Goal: Find specific page/section: Find specific page/section

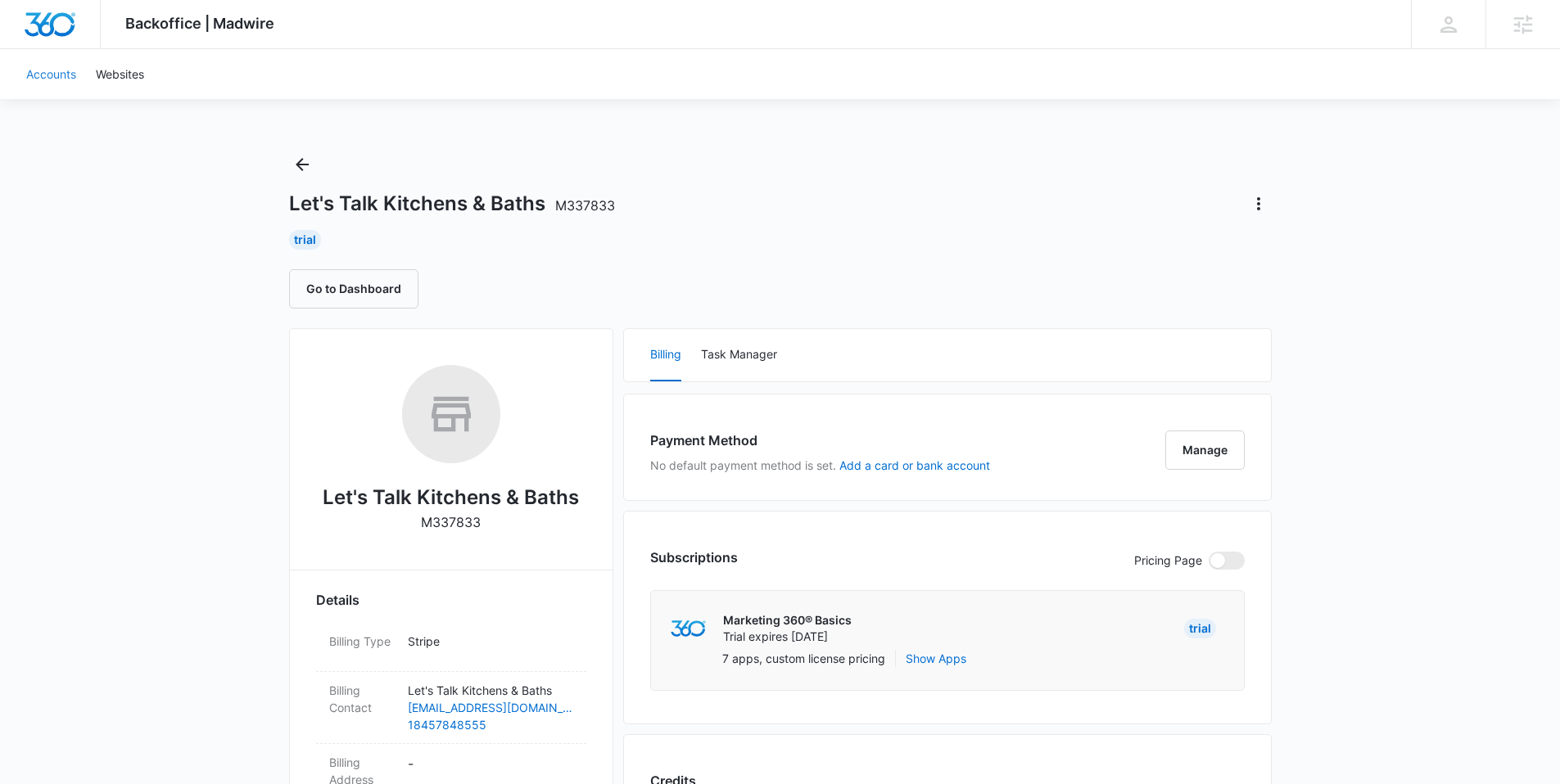
click at [46, 75] on link "Accounts" at bounding box center [51, 74] width 70 height 50
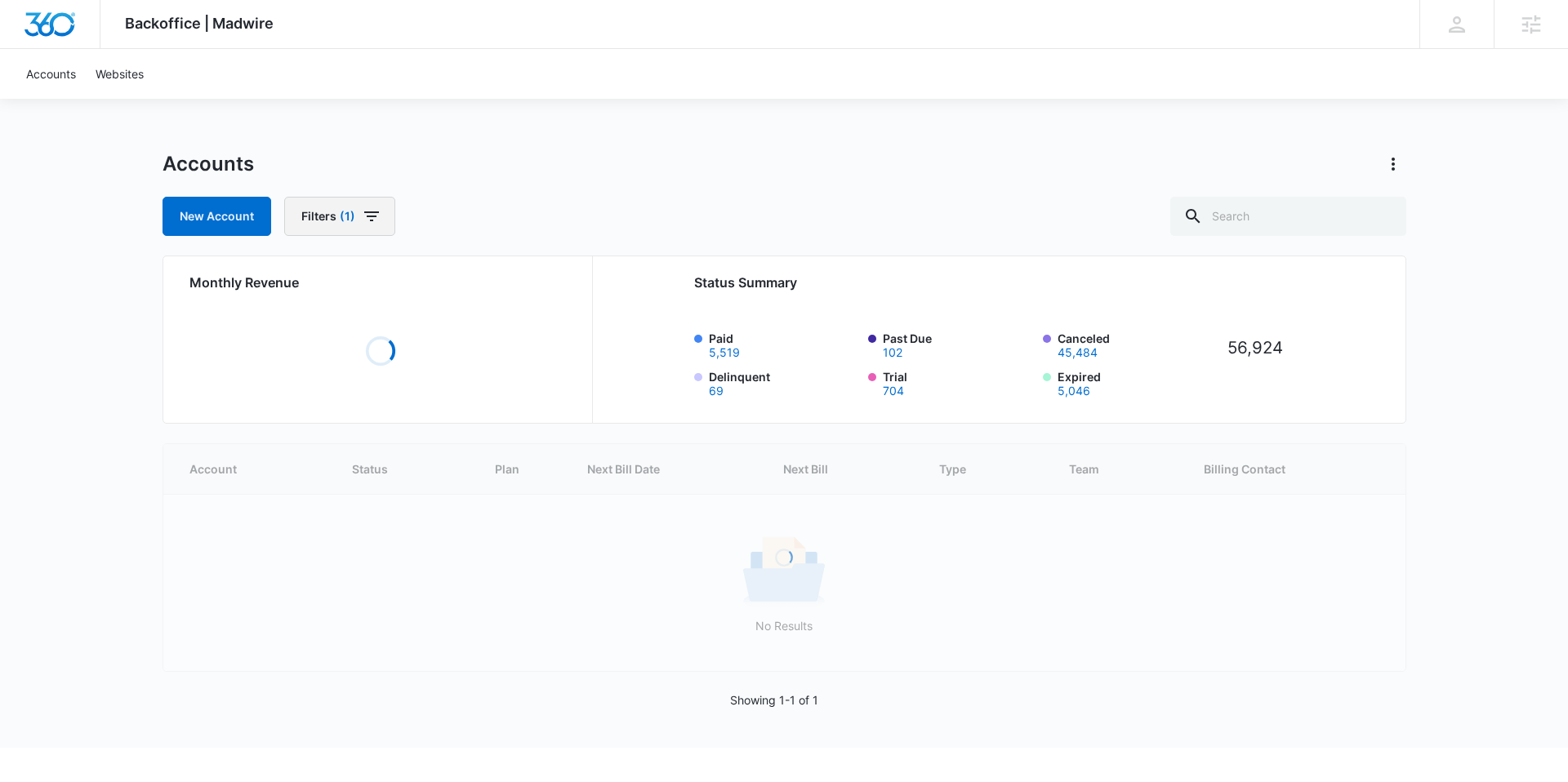
click at [362, 215] on icon "button" at bounding box center [372, 216] width 20 height 20
click at [392, 319] on icon "Clear" at bounding box center [392, 318] width 10 height 10
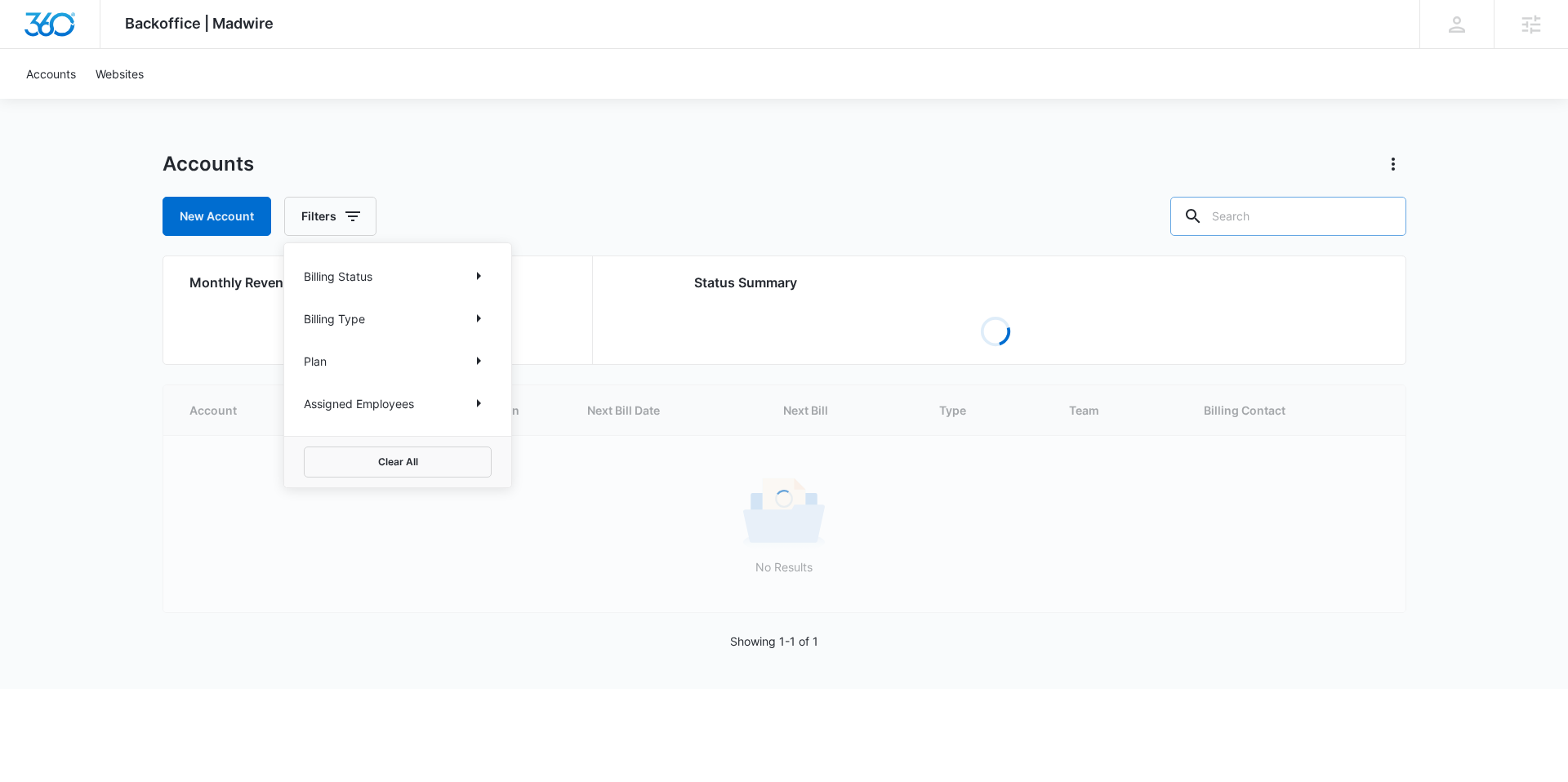
click at [1308, 215] on input "text" at bounding box center [1288, 216] width 236 height 39
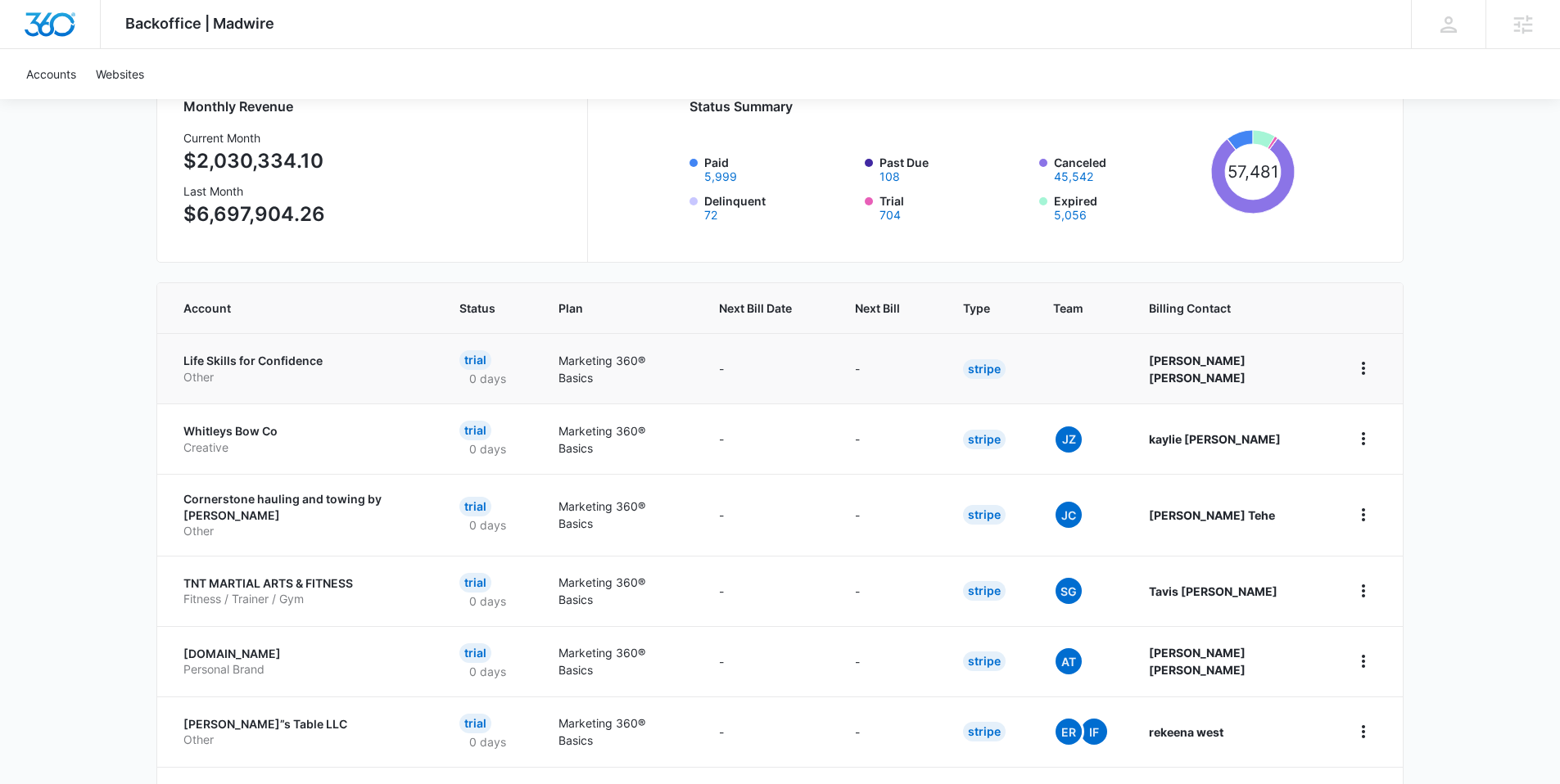
scroll to position [174, 0]
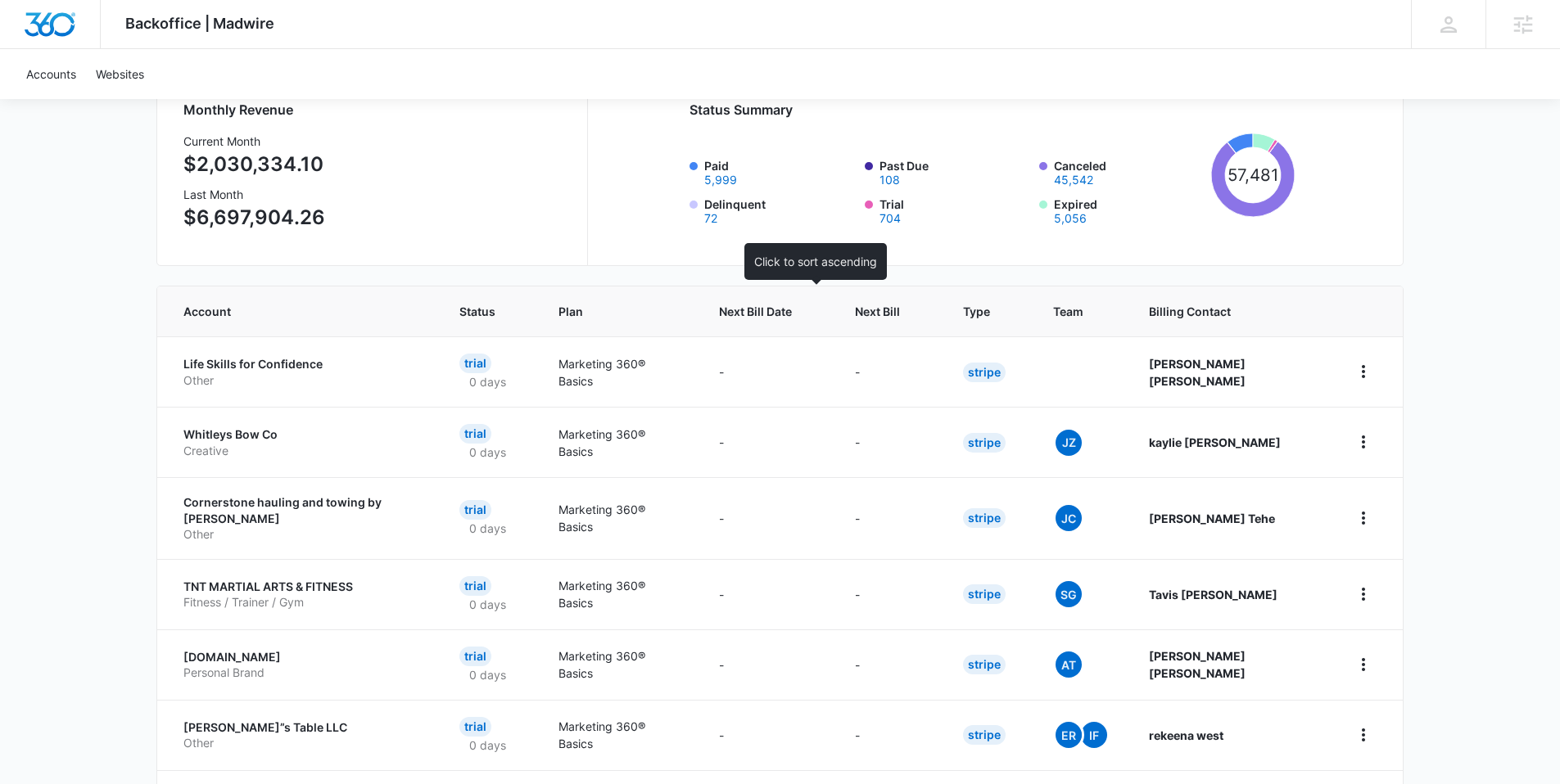
click at [767, 316] on span "Next Bill Date" at bounding box center [756, 311] width 73 height 17
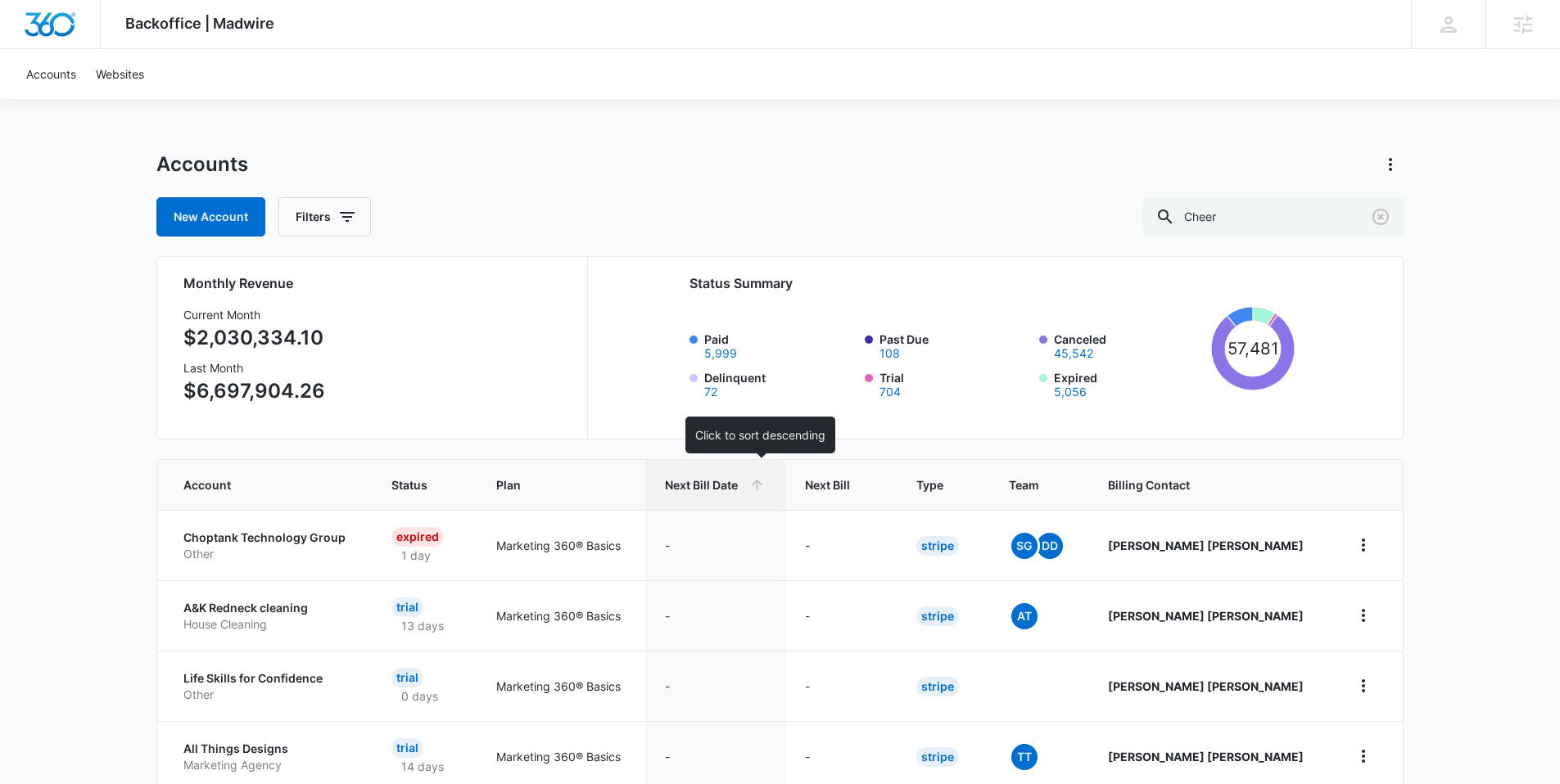
click at [742, 491] on span "Next Bill Date" at bounding box center [703, 485] width 77 height 17
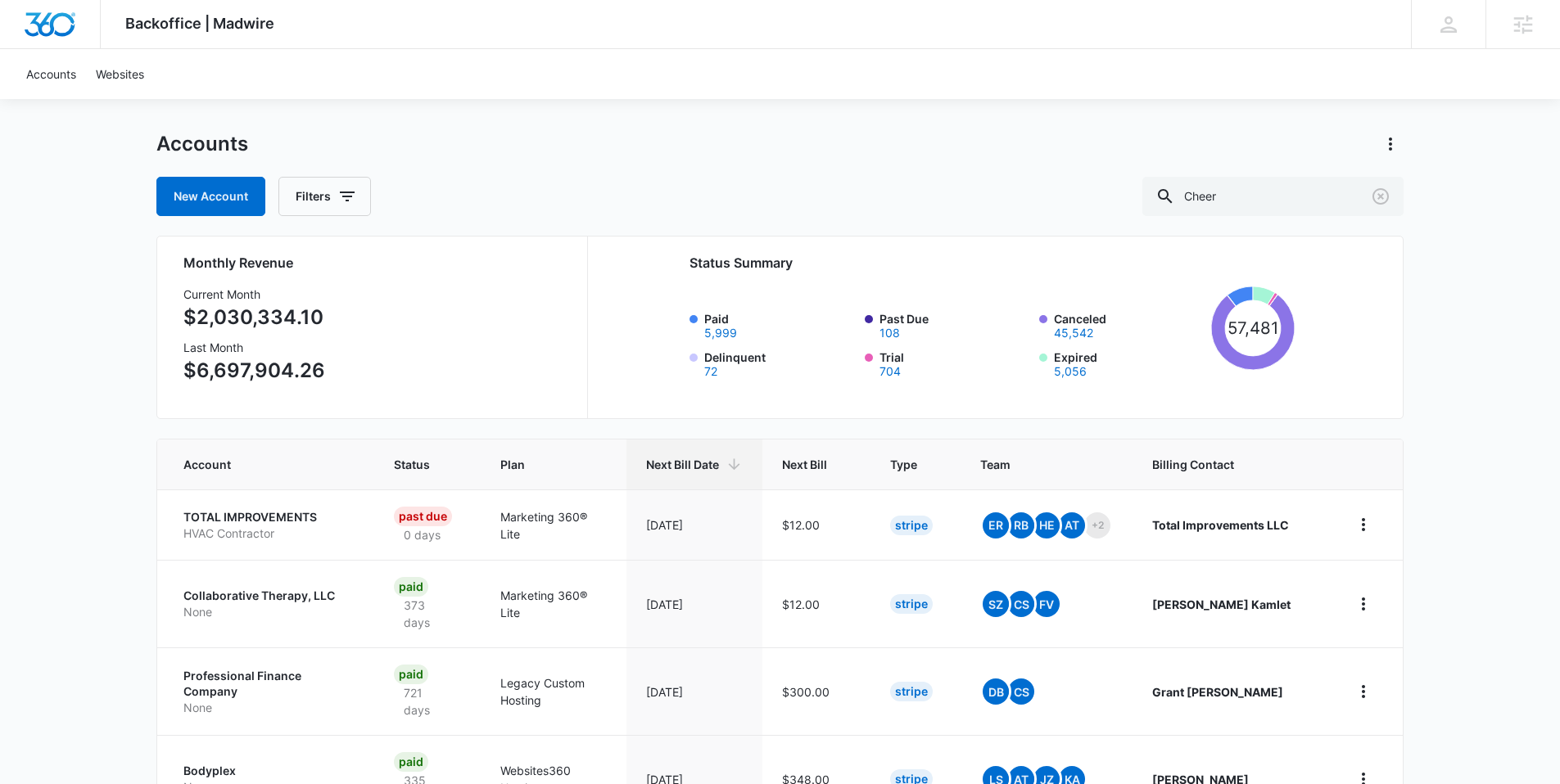
scroll to position [32, 0]
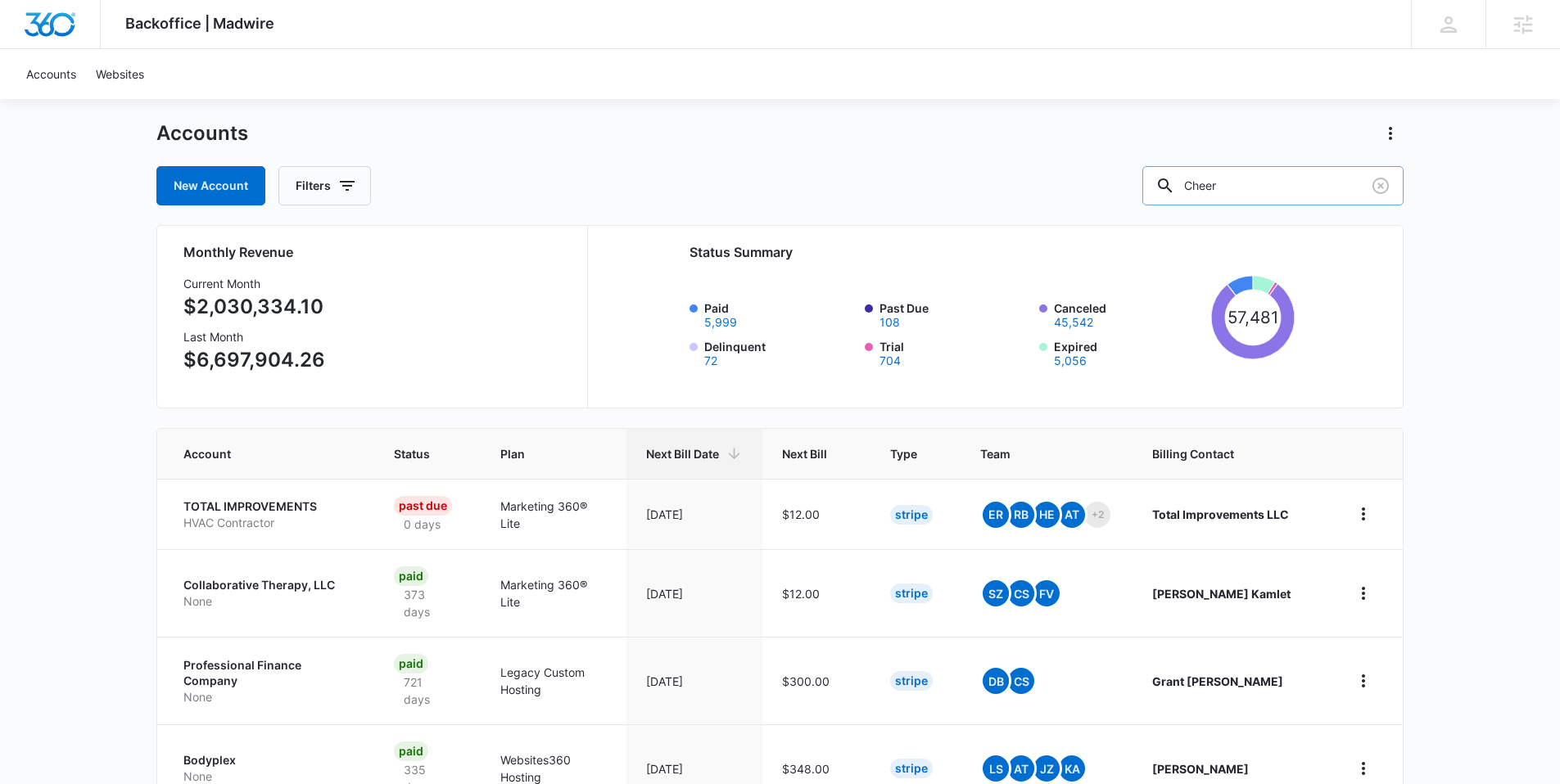
click at [1320, 180] on input "Cheer" at bounding box center [1272, 185] width 261 height 39
type input "Cheerlead"
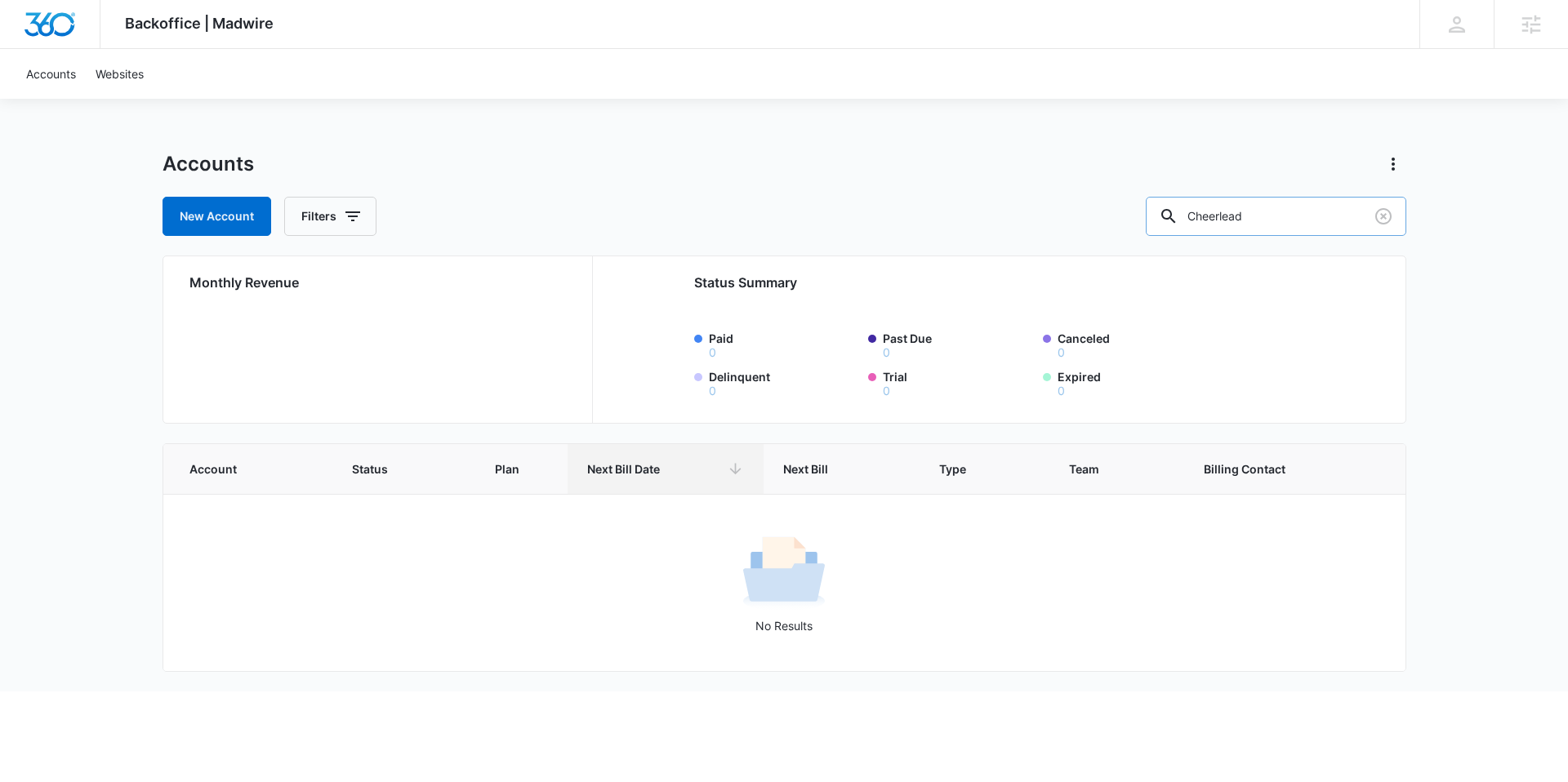
click at [1383, 213] on icon "Clear" at bounding box center [1383, 216] width 20 height 20
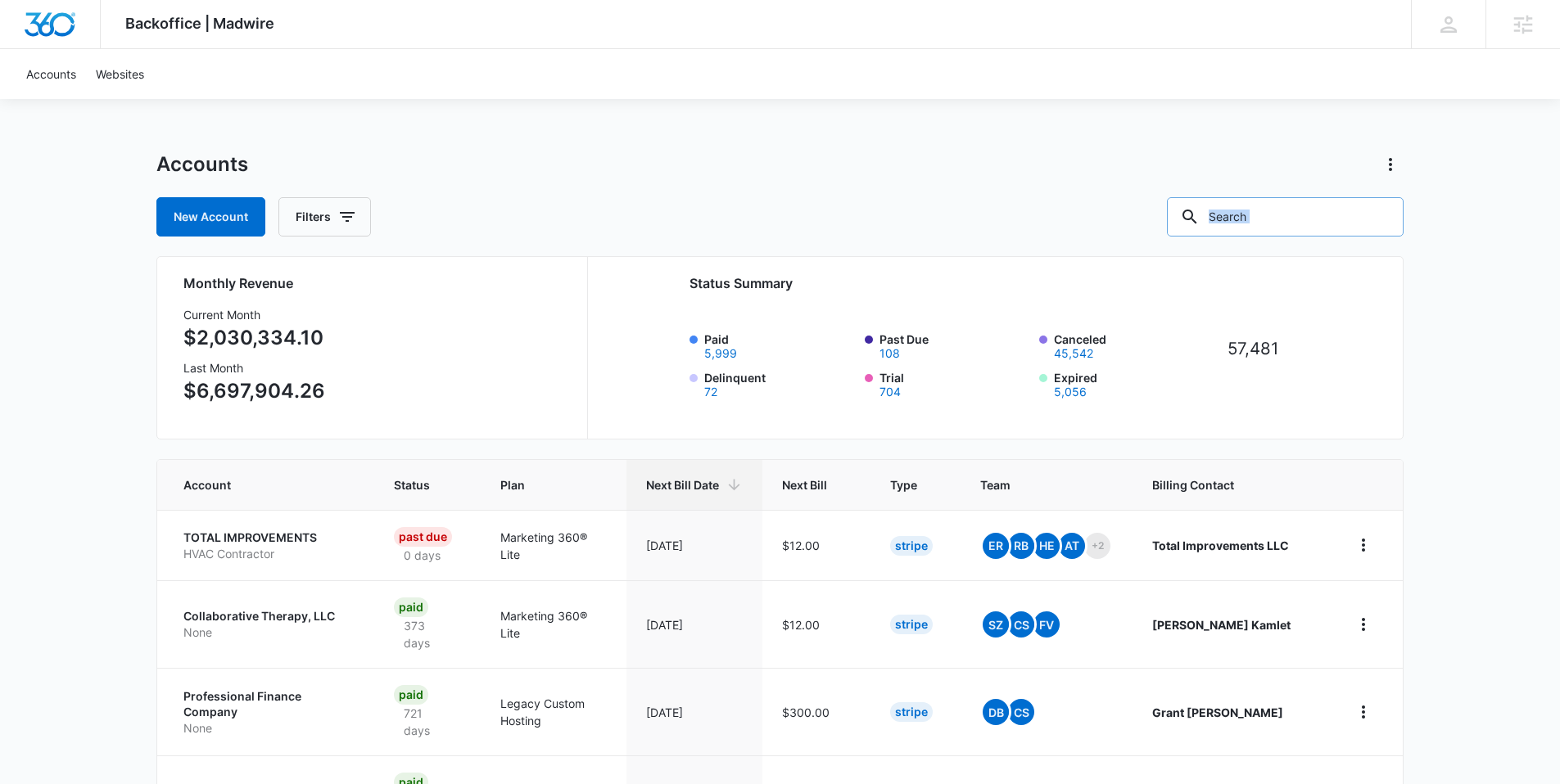
click at [1387, 215] on div at bounding box center [1380, 217] width 26 height 39
click at [1306, 216] on input "text" at bounding box center [1286, 217] width 237 height 39
type input "Camp"
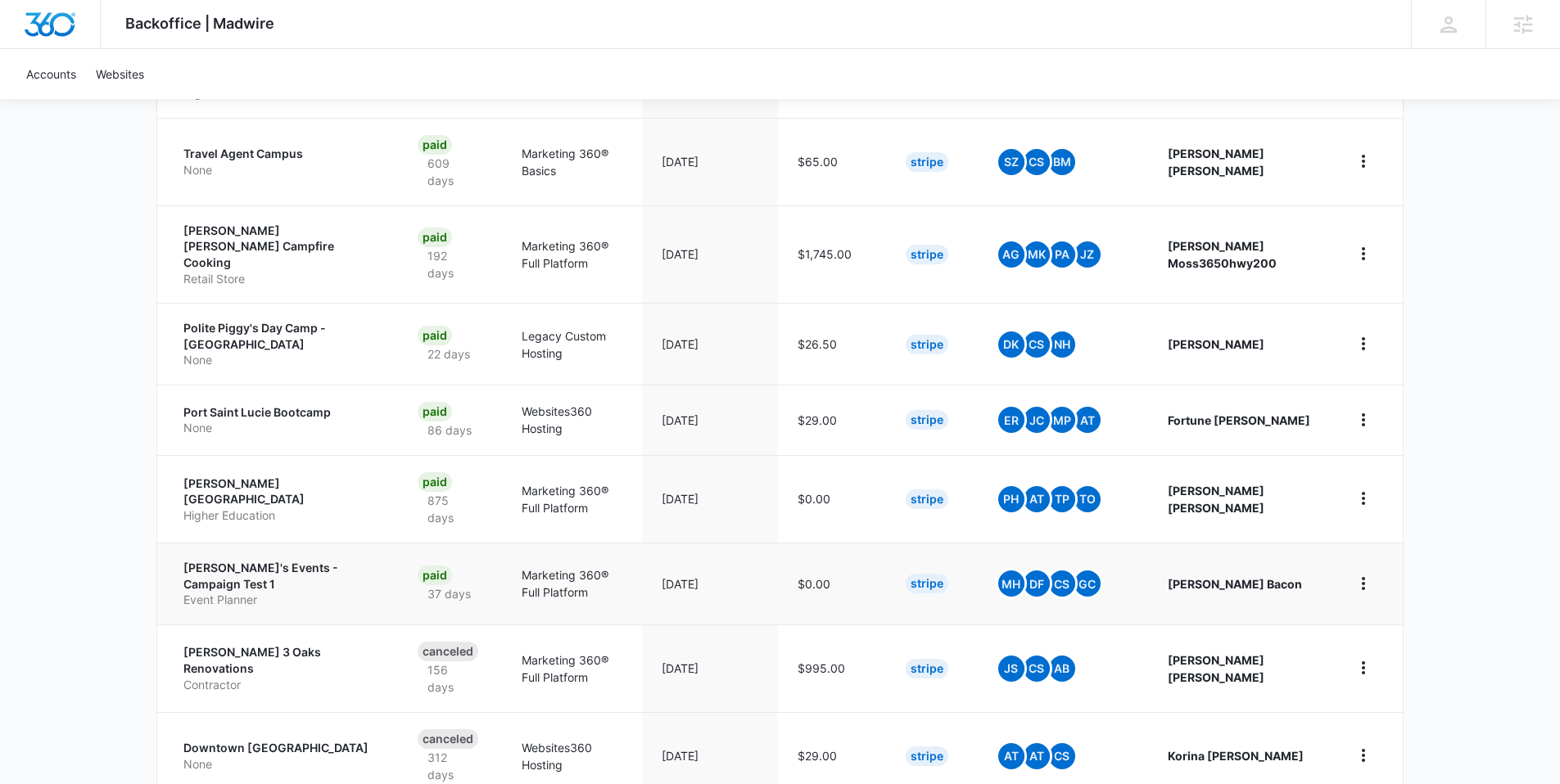
scroll to position [629, 0]
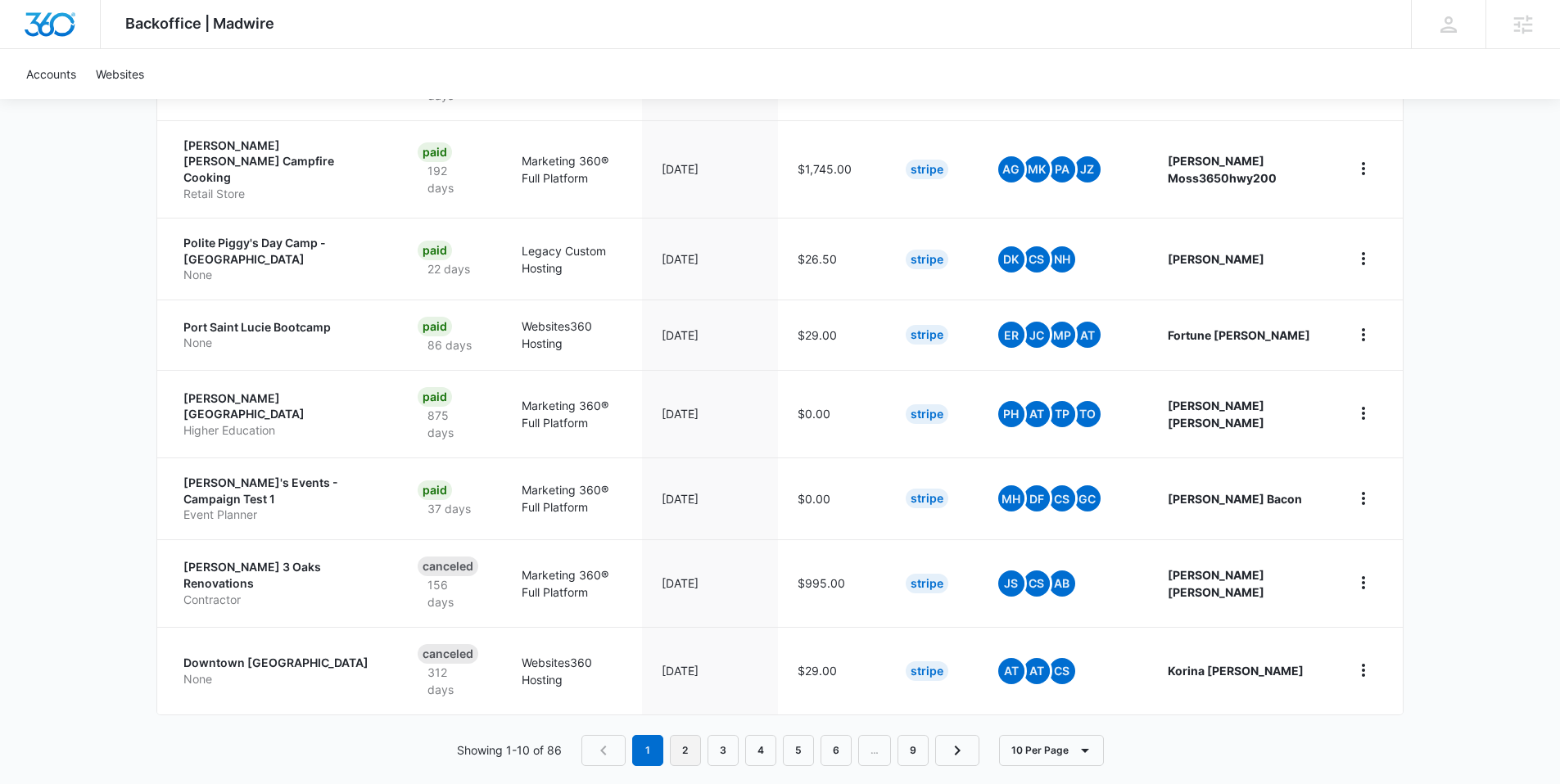
click at [686, 739] on link "2" at bounding box center [685, 751] width 32 height 32
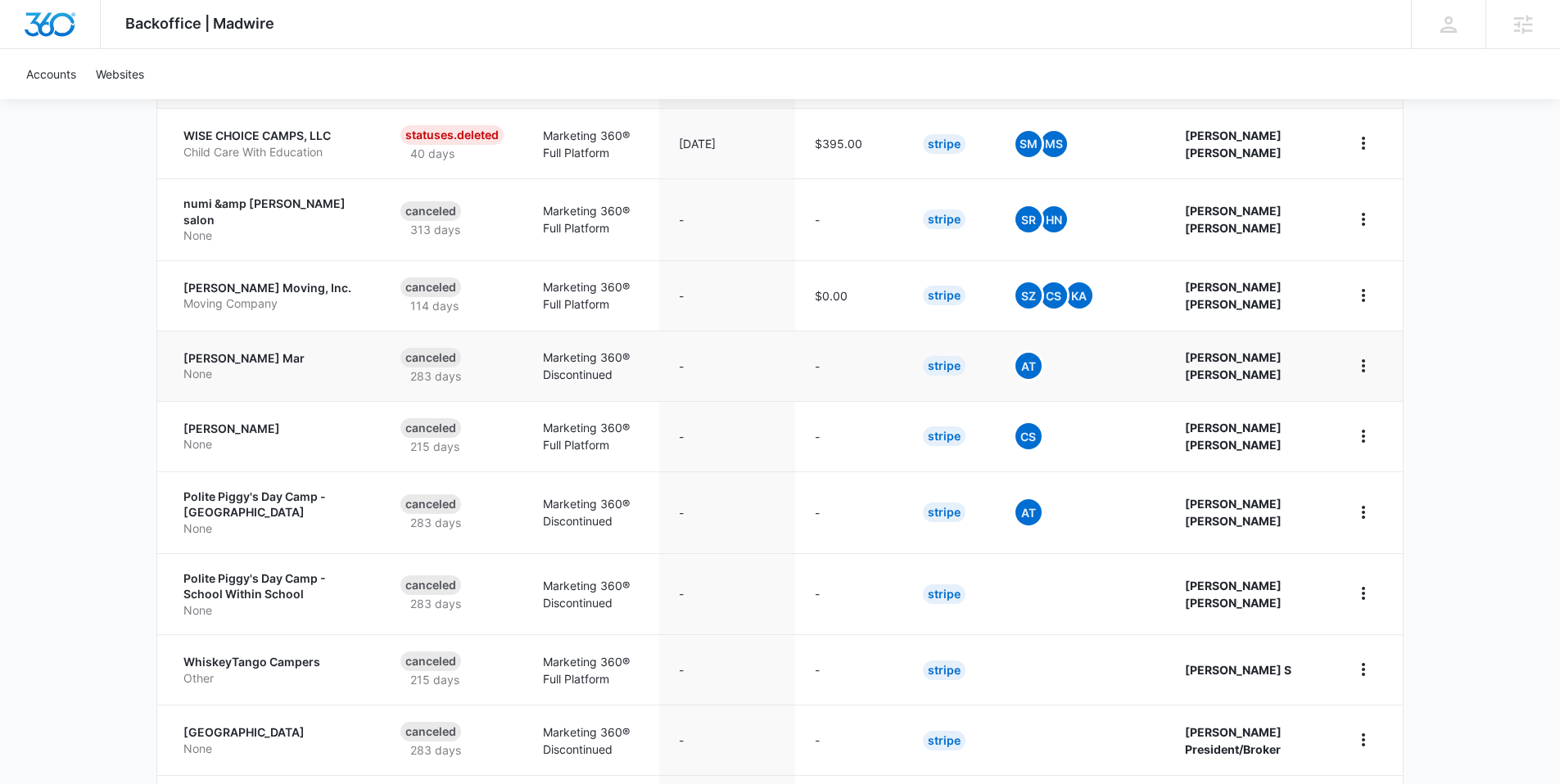
scroll to position [543, 0]
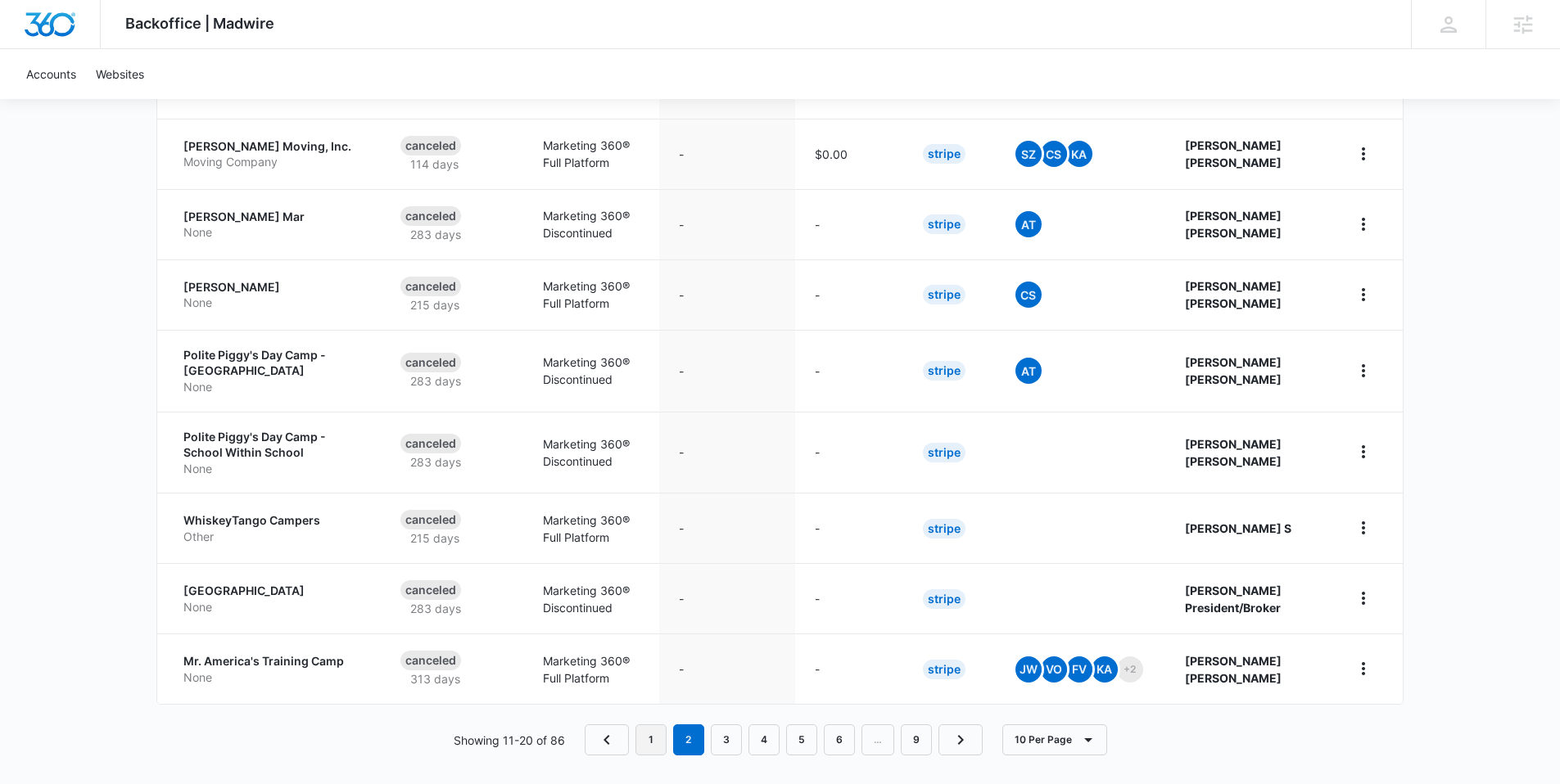
click at [654, 727] on link "1" at bounding box center [651, 740] width 32 height 32
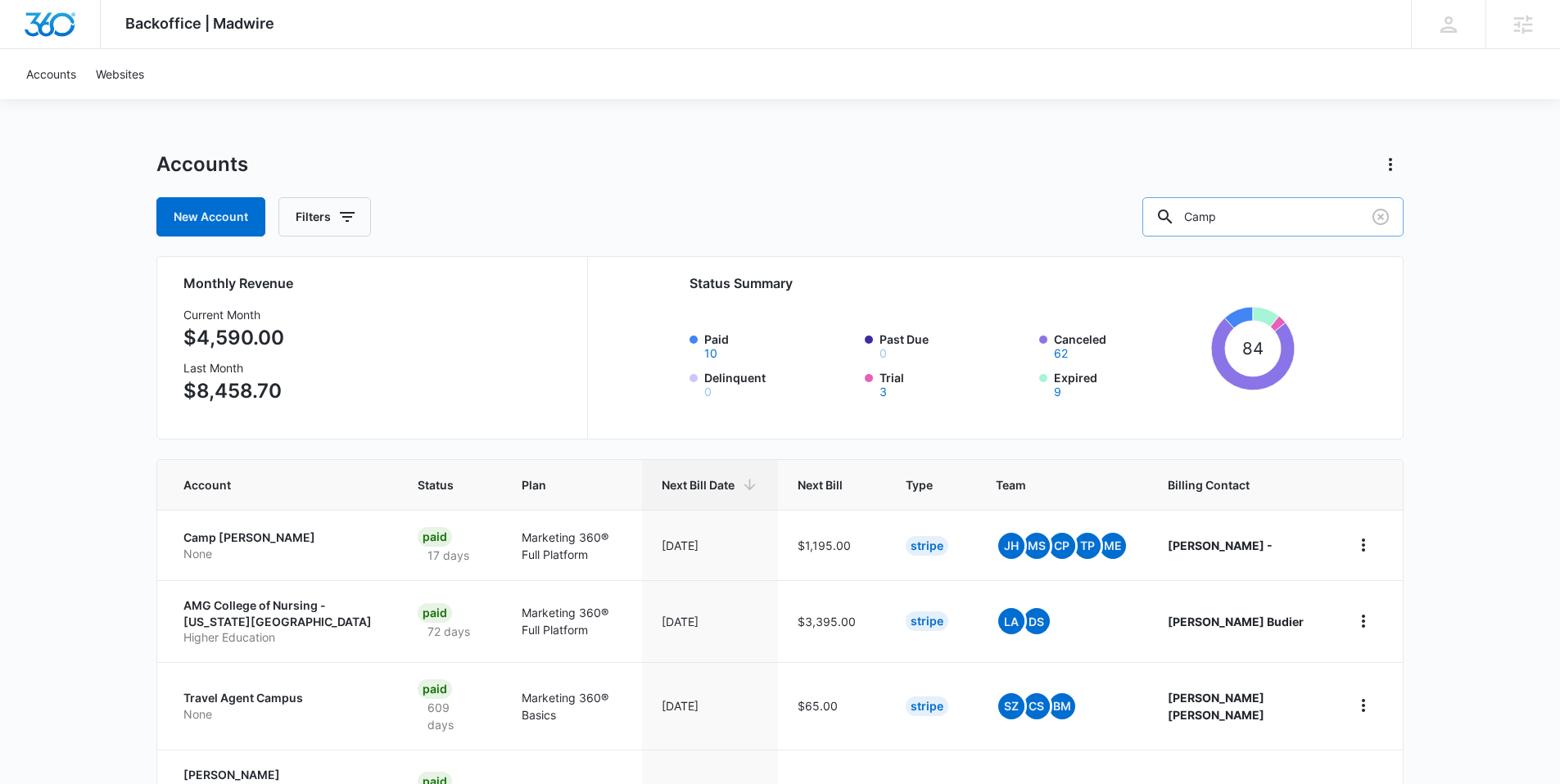
click at [1269, 212] on input "Camp" at bounding box center [1272, 217] width 261 height 39
type input "Cheer leading"
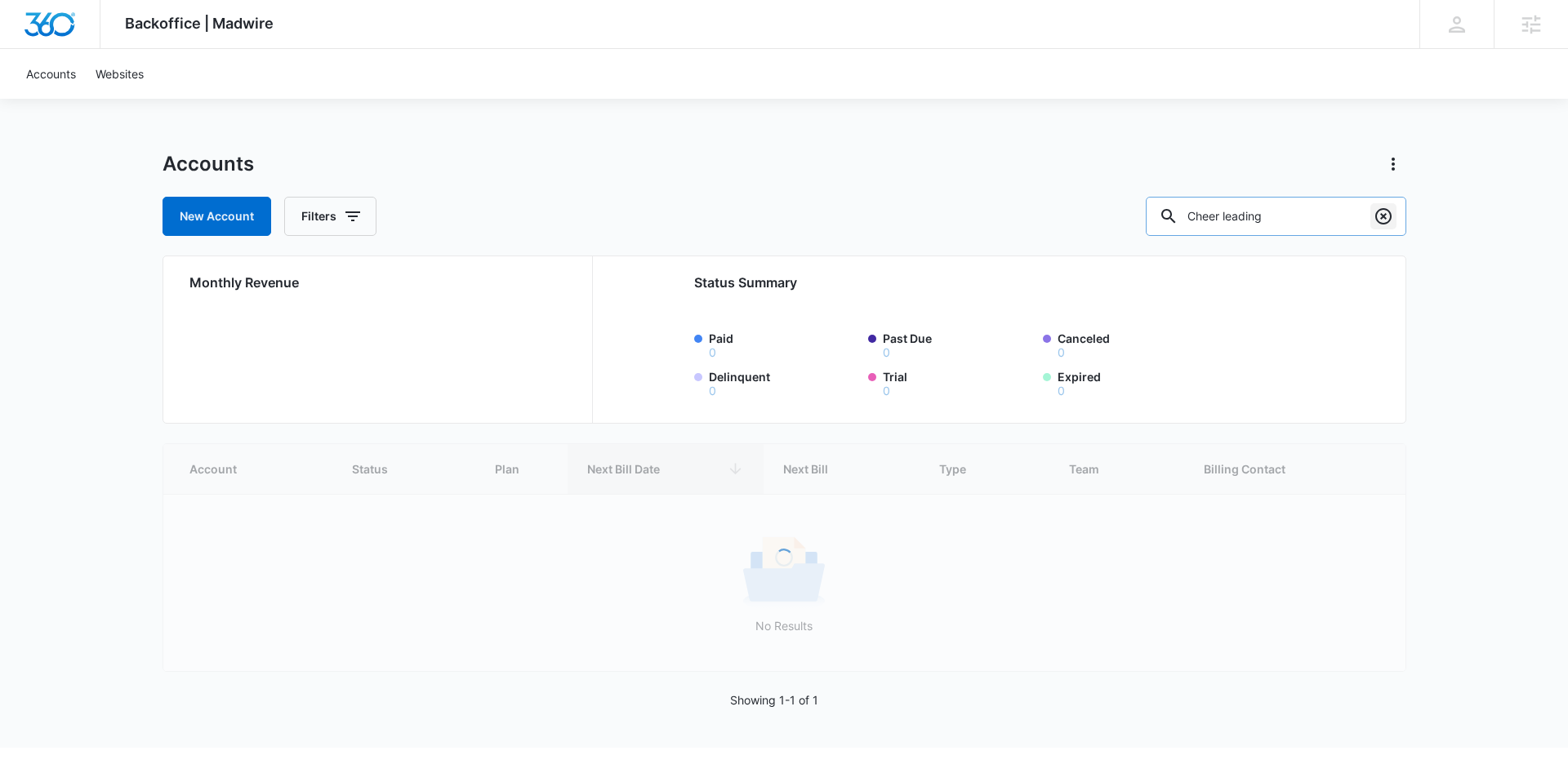
click at [1381, 220] on icon "Clear" at bounding box center [1383, 216] width 20 height 20
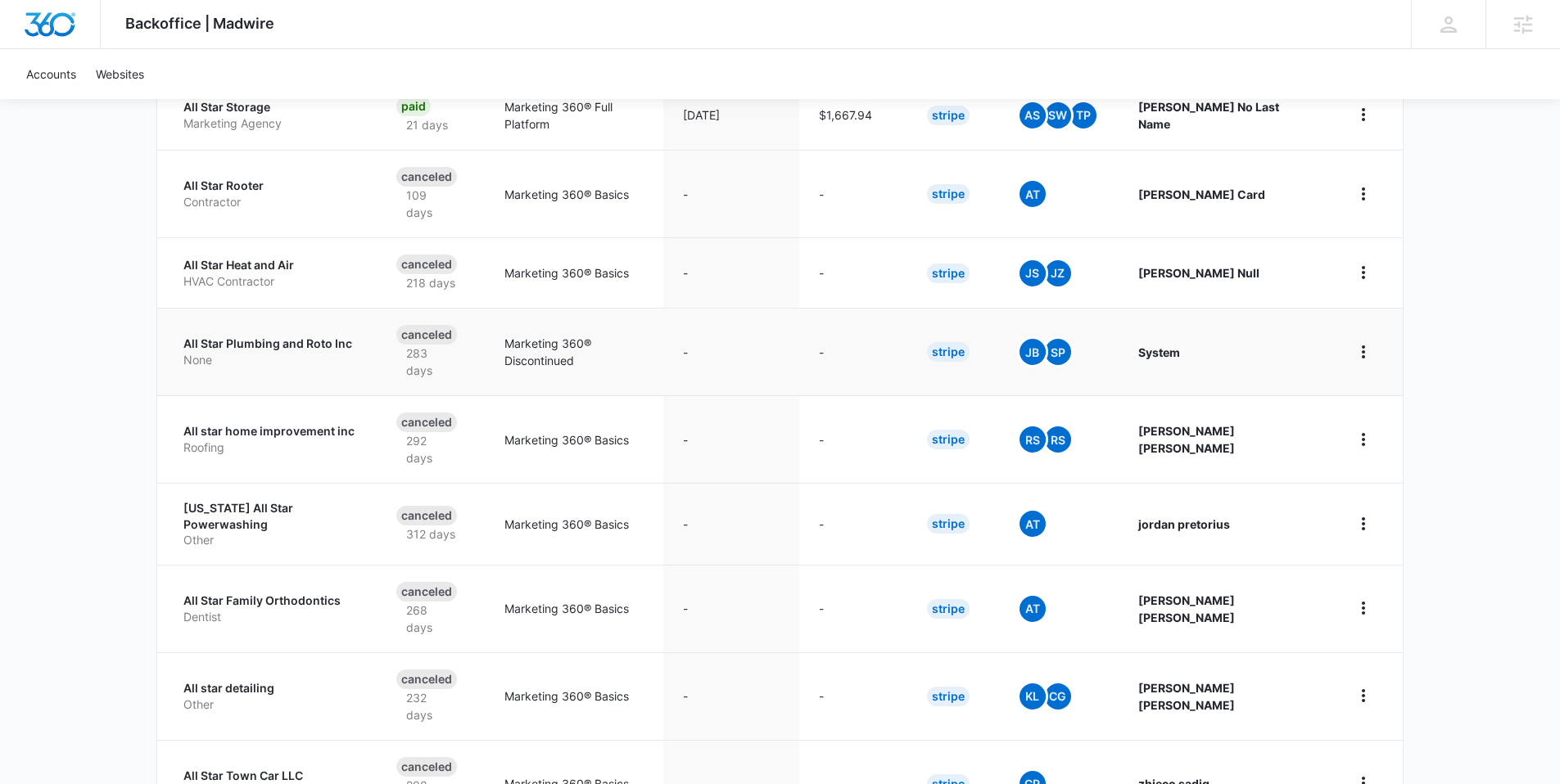
scroll to position [520, 0]
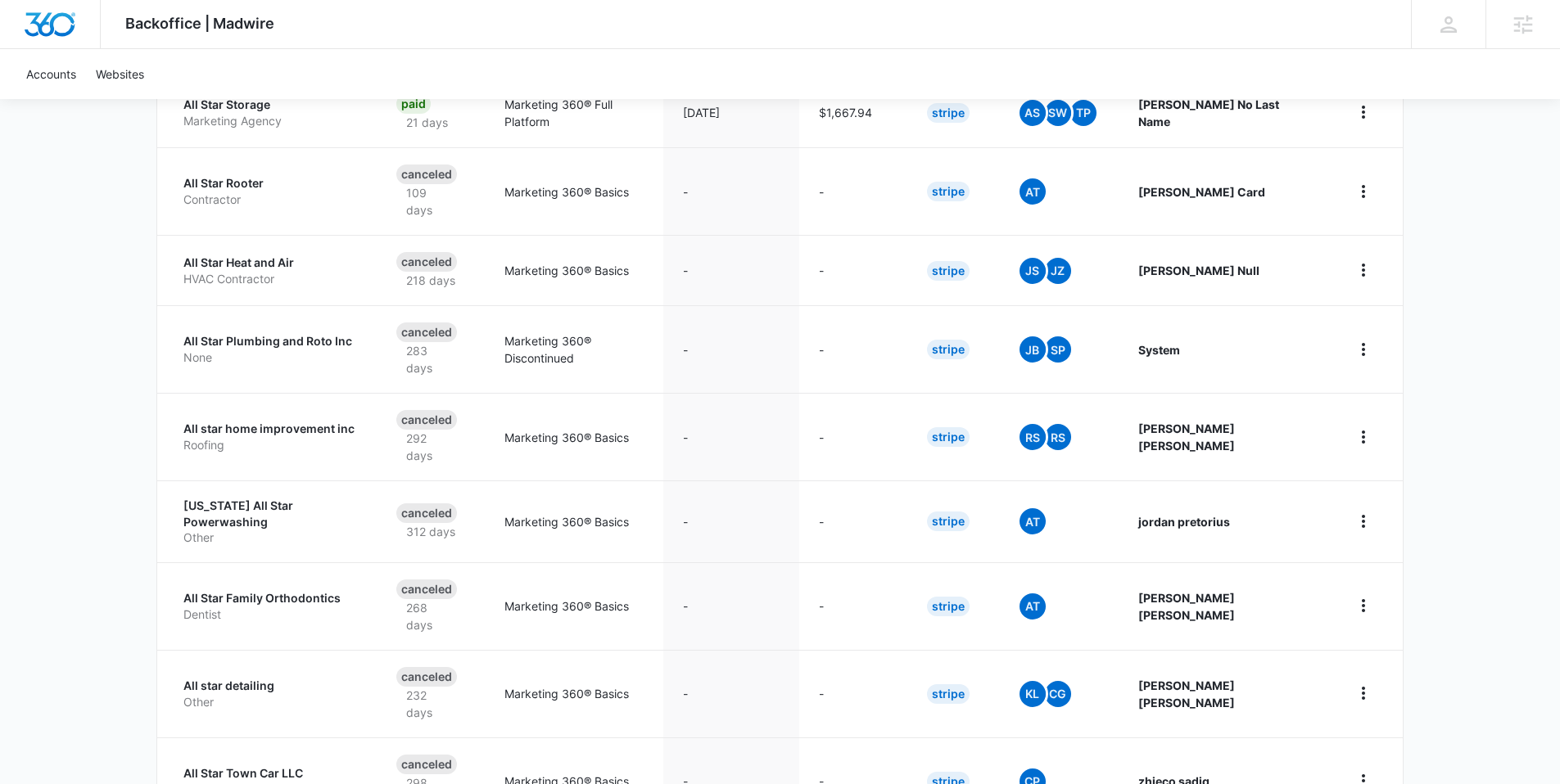
type input "All stars"
